Goal: Transaction & Acquisition: Obtain resource

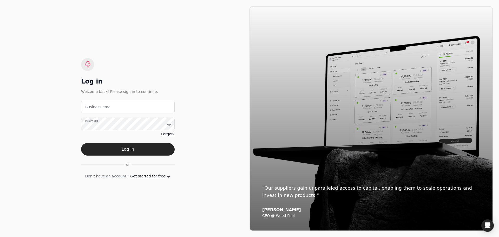
click at [96, 106] on label "Business email" at bounding box center [98, 106] width 27 height 5
click at [96, 106] on email "Business email" at bounding box center [128, 107] width 94 height 13
type email "[EMAIL_ADDRESS][DOMAIN_NAME]"
click at [138, 148] on button "Log in" at bounding box center [128, 149] width 94 height 12
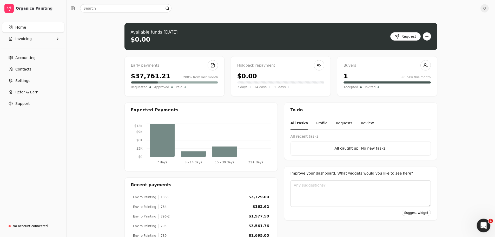
click at [485, 222] on div "Open Intercom Messenger" at bounding box center [483, 224] width 17 height 17
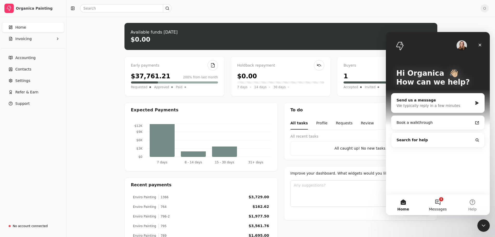
click at [439, 205] on button "1 Messages" at bounding box center [438, 204] width 35 height 21
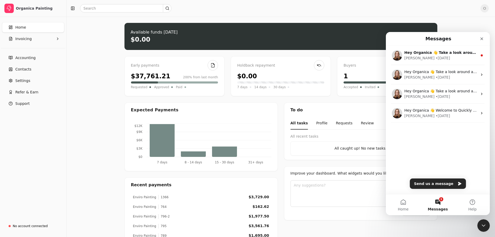
click at [439, 205] on button "1 Messages" at bounding box center [438, 204] width 35 height 21
click at [481, 40] on icon "Close" at bounding box center [482, 39] width 4 height 4
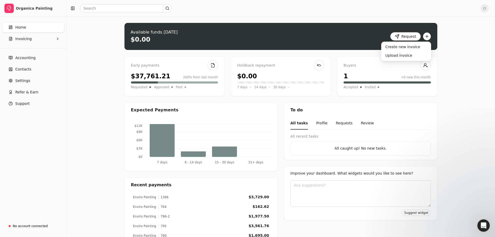
click at [428, 36] on button "button" at bounding box center [427, 36] width 8 height 8
click at [404, 55] on div "Upload invoice" at bounding box center [407, 55] width 48 height 9
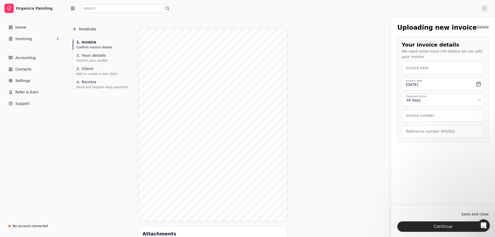
click at [422, 68] on label "Invoice total" at bounding box center [417, 67] width 23 height 5
click at [422, 68] on total "Invoice total" at bounding box center [443, 68] width 83 height 13
type total "2,955.00"
click at [420, 115] on label "Invoice number" at bounding box center [420, 115] width 28 height 5
click at [420, 115] on number "Invoice number" at bounding box center [443, 115] width 83 height 13
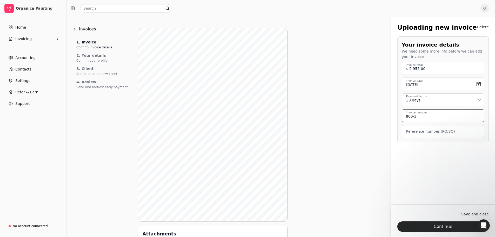
type number "800-3"
click at [415, 133] on label "Reference number (PO/SO)" at bounding box center [430, 131] width 49 height 5
click at [415, 133] on \(PO\/SO\) "Reference number (PO/SO)" at bounding box center [443, 131] width 83 height 13
click at [371, 123] on div "Invoices Uploading new Invoice 1. Invoice Confirm invoice details 2. Your detai…" at bounding box center [281, 142] width 416 height 238
click at [444, 133] on \(PO\/SO\) "A1348 - STIPPLE JOB" at bounding box center [443, 131] width 83 height 13
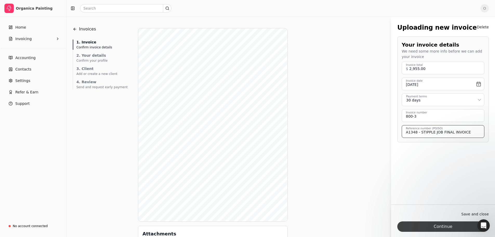
type \(PO\/SO\) "A1348 - STIPPLE JOB FINAL INVOICE"
click at [450, 226] on button "Continue" at bounding box center [444, 226] width 92 height 10
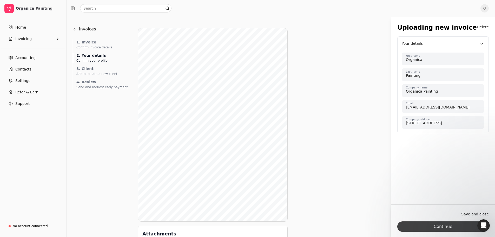
click at [450, 224] on button "Continue" at bounding box center [444, 226] width 92 height 10
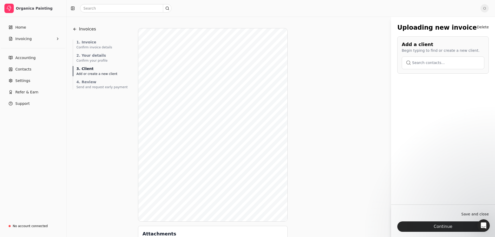
click at [429, 62] on button "button" at bounding box center [443, 62] width 83 height 12
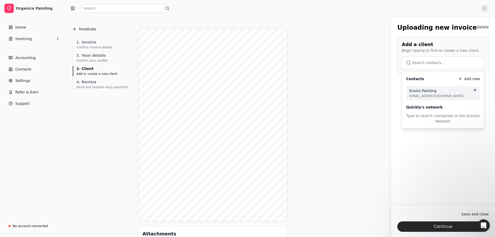
click at [432, 92] on span "Enviro Painting" at bounding box center [423, 90] width 27 height 5
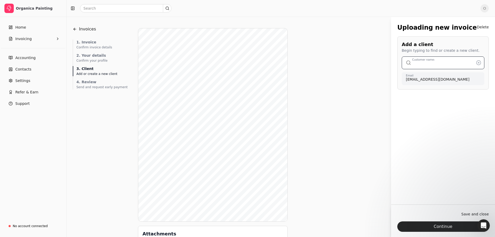
type input "Enviro Painting"
click at [447, 225] on button "Continue" at bounding box center [444, 226] width 92 height 10
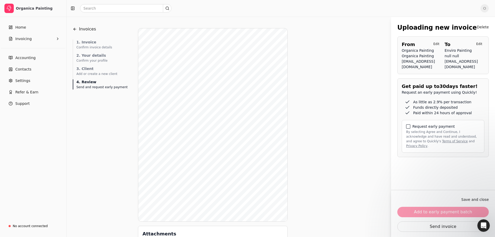
click at [408, 128] on button "By selecting Agree and Continue, I acknowledge and have read and understood, an…" at bounding box center [408, 126] width 4 height 4
click at [452, 213] on button "Add to early payment batch" at bounding box center [444, 212] width 92 height 10
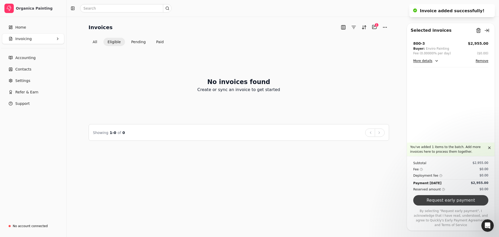
click at [453, 205] on button "Request early payment" at bounding box center [450, 200] width 75 height 10
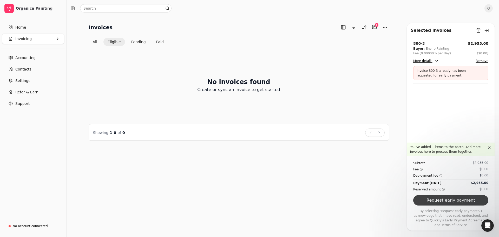
click at [458, 202] on button "Request early payment" at bounding box center [450, 200] width 75 height 10
click at [375, 26] on div "1" at bounding box center [377, 25] width 4 height 4
click at [374, 27] on button "Selected items: 1" at bounding box center [375, 27] width 8 height 8
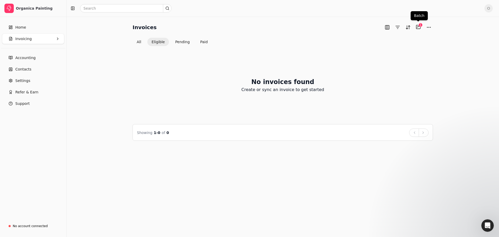
click at [419, 25] on div "1" at bounding box center [421, 25] width 4 height 4
click at [20, 31] on link "Home" at bounding box center [33, 27] width 62 height 10
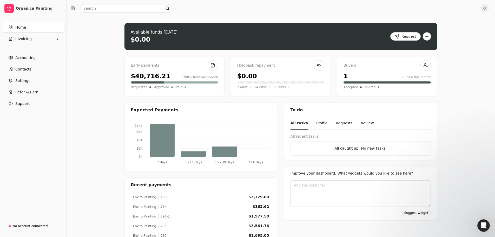
click at [94, 85] on div "Upload file: Drag your invoice here to upload or browse for files Available fun…" at bounding box center [281, 162] width 429 height 291
click at [81, 113] on div "Upload file: Drag your invoice here to upload or browse for files Available fun…" at bounding box center [281, 162] width 429 height 291
